Goal: Navigation & Orientation: Understand site structure

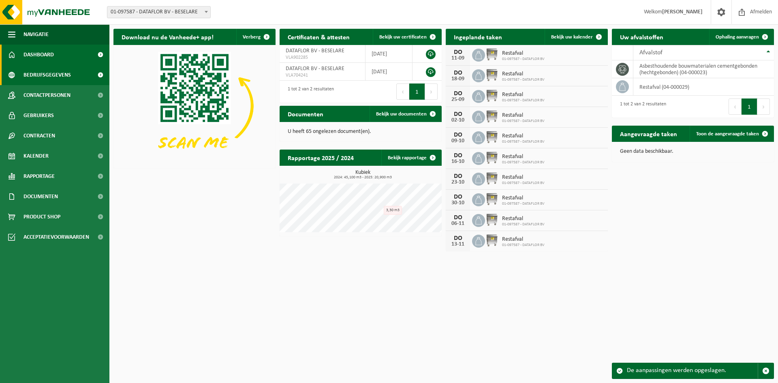
click at [58, 73] on span "Bedrijfsgegevens" at bounding box center [47, 75] width 47 height 20
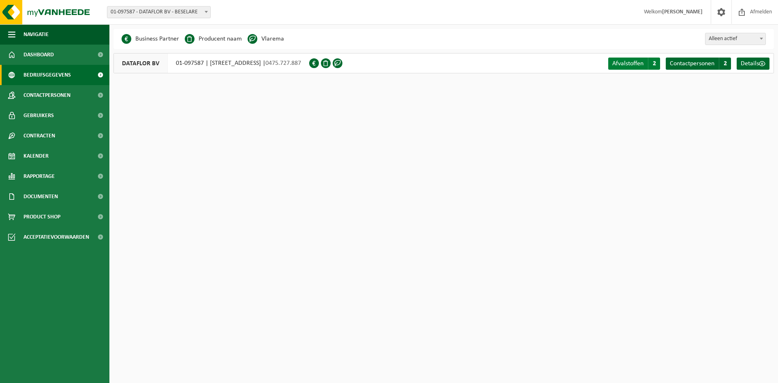
click at [651, 66] on span "2" at bounding box center [654, 64] width 12 height 12
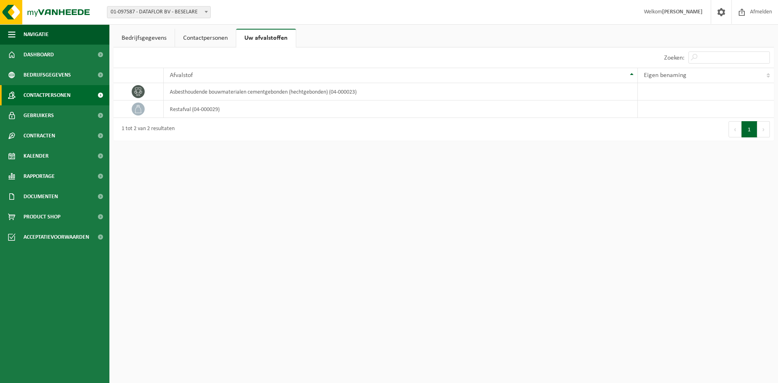
click at [38, 98] on span "Contactpersonen" at bounding box center [47, 95] width 47 height 20
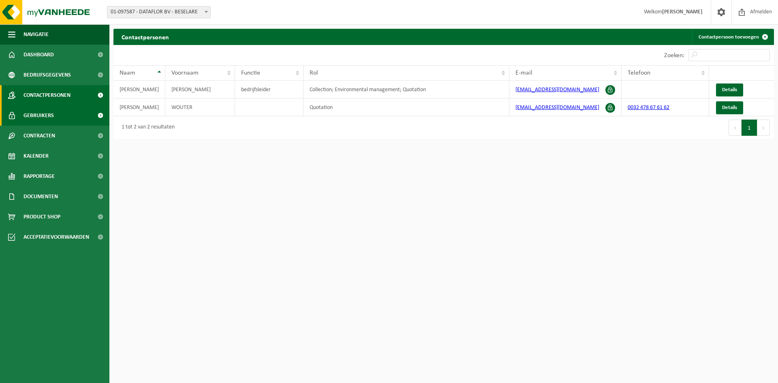
click at [49, 117] on span "Gebruikers" at bounding box center [39, 115] width 30 height 20
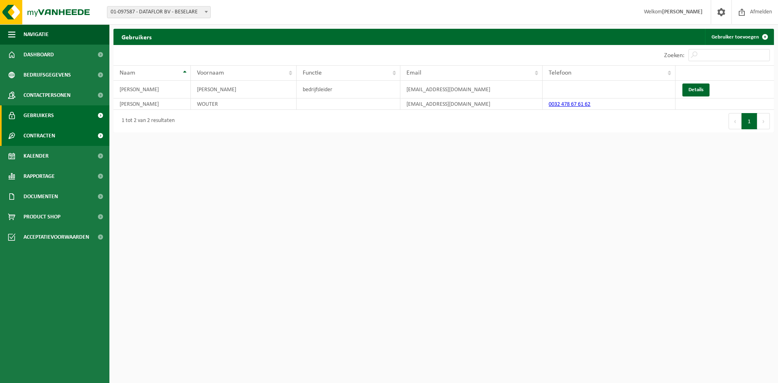
click at [41, 137] on span "Contracten" at bounding box center [40, 136] width 32 height 20
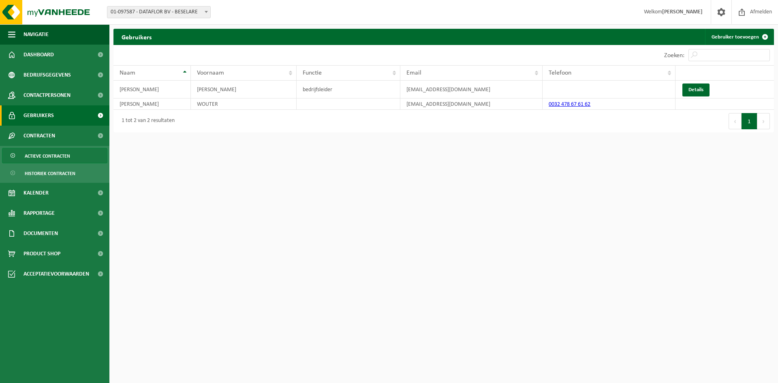
click at [55, 158] on span "Actieve contracten" at bounding box center [47, 155] width 45 height 15
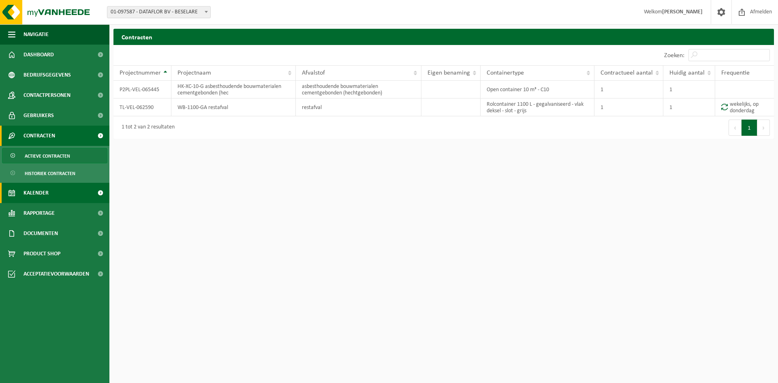
click at [49, 193] on link "Kalender" at bounding box center [54, 193] width 109 height 20
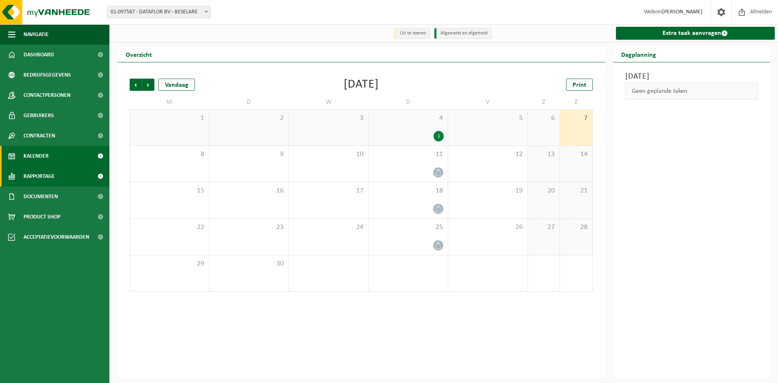
click at [41, 176] on span "Rapportage" at bounding box center [39, 176] width 31 height 20
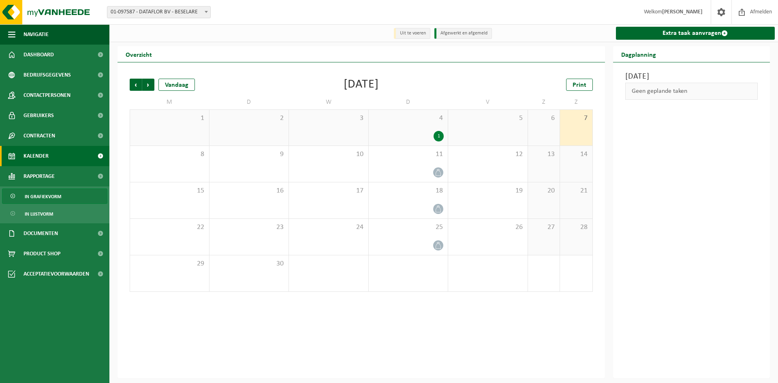
click at [33, 199] on span "In grafiekvorm" at bounding box center [43, 196] width 36 height 15
